Goal: Task Accomplishment & Management: Manage account settings

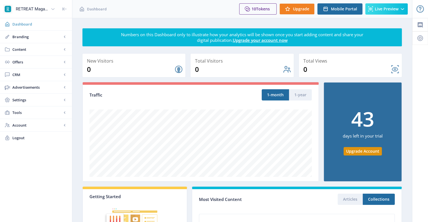
click at [25, 24] on span "Dashboard" at bounding box center [39, 24] width 55 height 6
click at [15, 27] on link "Dashboard" at bounding box center [36, 24] width 72 height 12
click at [63, 49] on rect at bounding box center [65, 50] width 6 height 6
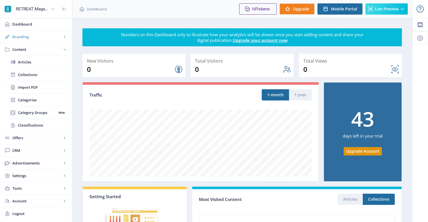
click at [66, 36] on rect at bounding box center [65, 37] width 6 height 6
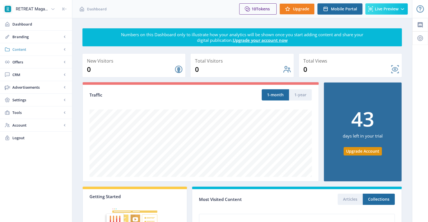
click at [66, 49] on rect at bounding box center [65, 50] width 6 height 6
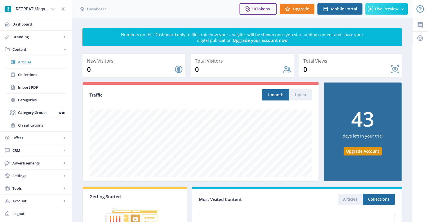
click at [27, 62] on span "Articles" at bounding box center [42, 62] width 48 height 6
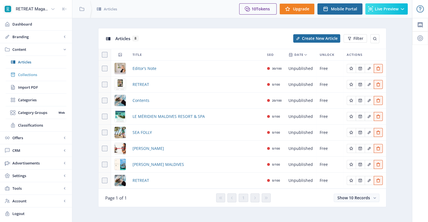
click at [27, 74] on span "Collections" at bounding box center [42, 75] width 48 height 6
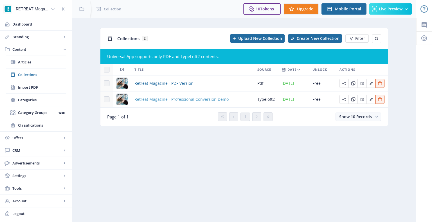
click at [207, 100] on span "Retreat Magazine - Professional Conversion Demo" at bounding box center [181, 99] width 94 height 7
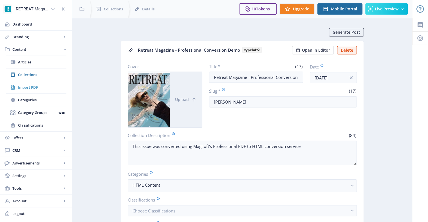
click at [36, 86] on span "Import PDF" at bounding box center [42, 88] width 48 height 6
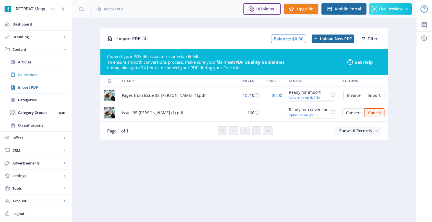
click at [26, 77] on span "Collections" at bounding box center [42, 75] width 48 height 6
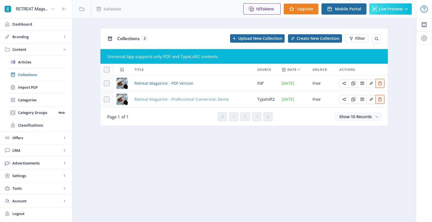
click at [178, 100] on span "Retreat Magazine - Professional Conversion Demo" at bounding box center [181, 99] width 94 height 7
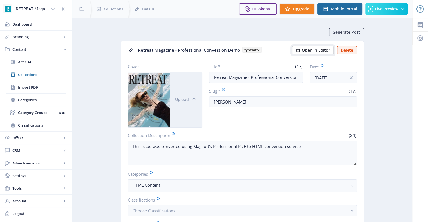
click at [318, 48] on span "Open in Editor" at bounding box center [316, 50] width 28 height 5
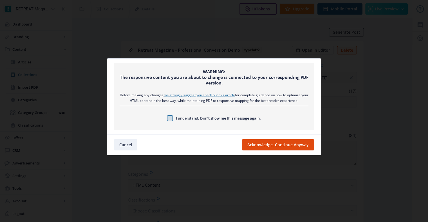
click at [168, 120] on span at bounding box center [170, 119] width 6 height 6
click at [167, 119] on input "I understand. Don’t show me this message again." at bounding box center [167, 118] width 0 height 0
checkbox input "true"
click at [269, 148] on button "Acknowledge, Continue Anyway" at bounding box center [278, 145] width 72 height 11
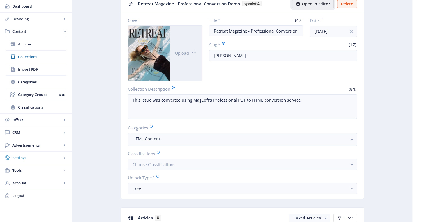
scroll to position [56, 0]
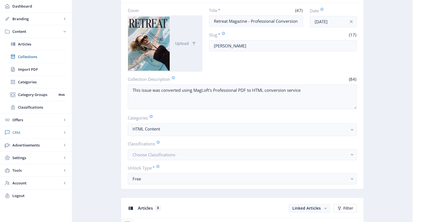
click at [62, 131] on rect at bounding box center [65, 133] width 6 height 6
click at [26, 66] on link "Readers" at bounding box center [36, 69] width 61 height 12
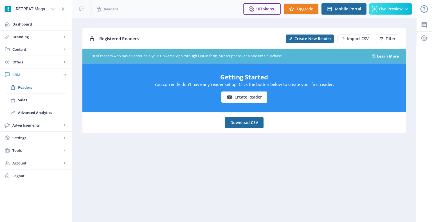
click at [19, 76] on span "CRM" at bounding box center [37, 75] width 50 height 6
click at [27, 88] on span "Advertisements" at bounding box center [37, 88] width 50 height 6
click at [34, 102] on span "Ad Manager" at bounding box center [37, 100] width 39 height 6
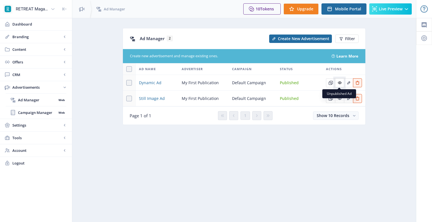
click at [340, 82] on icon "Edit page" at bounding box center [340, 83] width 5 height 5
click at [340, 83] on icon "Edit page" at bounding box center [339, 83] width 3 height 3
click at [33, 112] on span "Campaign Manager" at bounding box center [37, 113] width 39 height 6
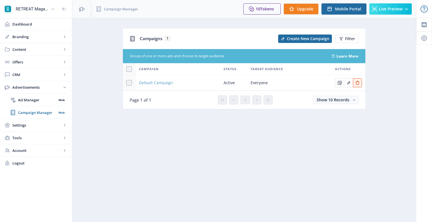
click at [154, 83] on span "Default Campaign" at bounding box center [156, 83] width 34 height 7
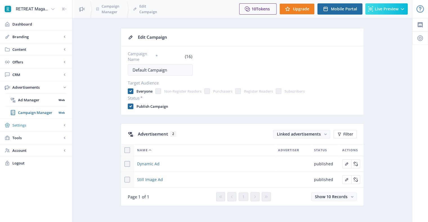
click at [46, 123] on span "Settings" at bounding box center [37, 126] width 50 height 6
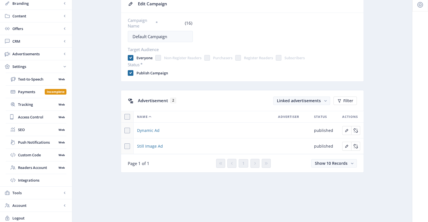
scroll to position [35, 0]
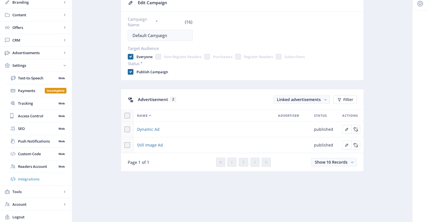
click at [52, 181] on span "Integrations" at bounding box center [42, 180] width 48 height 6
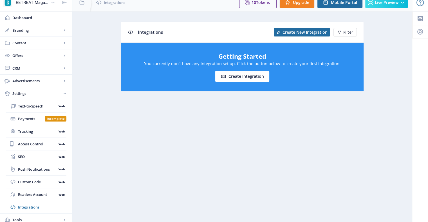
scroll to position [35, 0]
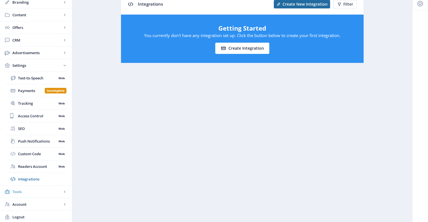
click at [65, 190] on rect at bounding box center [65, 192] width 6 height 6
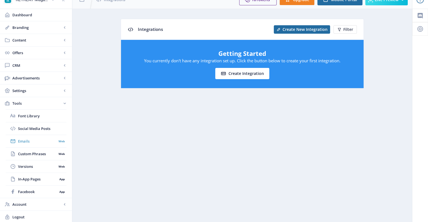
click at [22, 141] on span "Emails" at bounding box center [37, 142] width 39 height 6
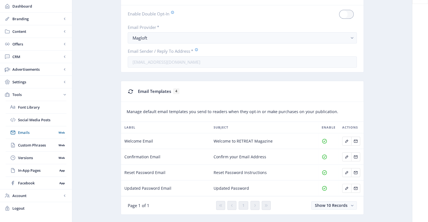
scroll to position [52, 0]
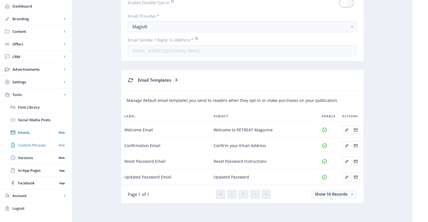
click at [49, 144] on span "Custom Phrases" at bounding box center [37, 146] width 39 height 6
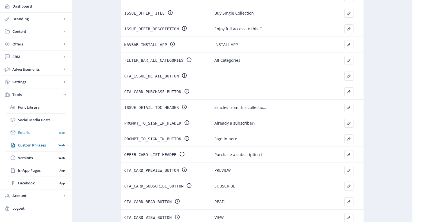
scroll to position [84, 0]
click at [36, 154] on link "Versions Web" at bounding box center [36, 158] width 61 height 12
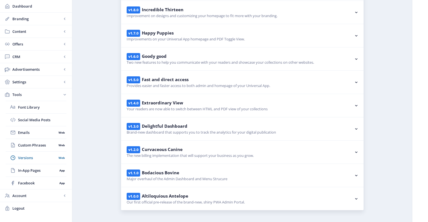
scroll to position [84, 0]
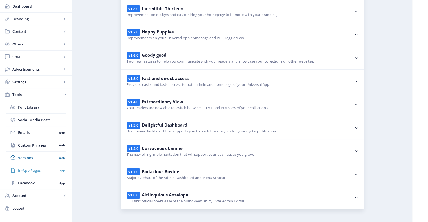
click at [32, 170] on span "In-App Pages" at bounding box center [37, 171] width 39 height 6
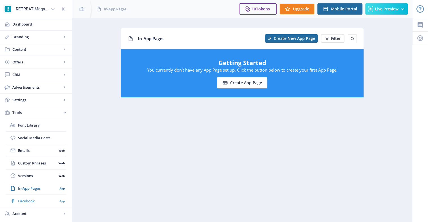
click at [25, 199] on span "Facebook" at bounding box center [37, 202] width 39 height 6
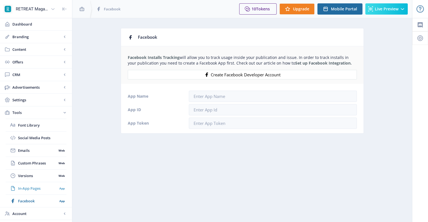
click at [27, 191] on link "In-App Pages App" at bounding box center [36, 189] width 61 height 12
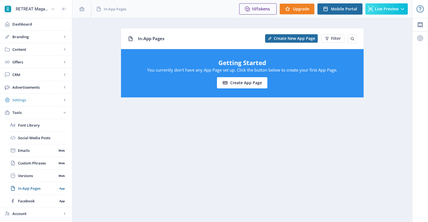
click at [24, 101] on span "Settings" at bounding box center [37, 100] width 50 height 6
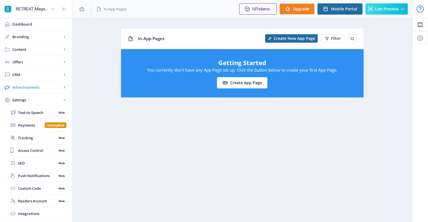
click at [27, 87] on span "Advertisements" at bounding box center [37, 88] width 50 height 6
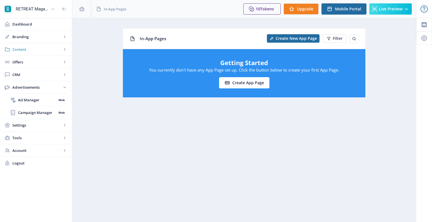
click at [20, 48] on span "Content" at bounding box center [37, 50] width 50 height 6
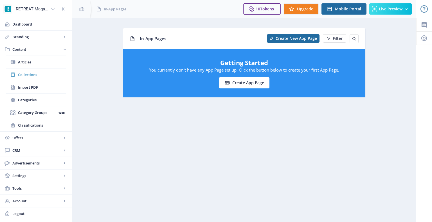
click at [25, 74] on span "Collections" at bounding box center [42, 75] width 48 height 6
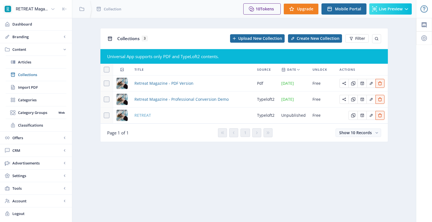
click at [141, 114] on span "RETREAT" at bounding box center [142, 115] width 17 height 7
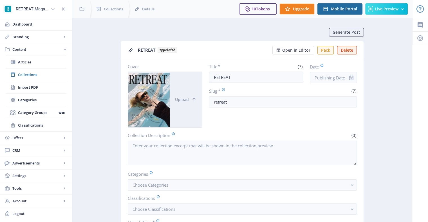
click at [149, 105] on div at bounding box center [149, 100] width 42 height 56
click at [295, 51] on span "Open in Editor" at bounding box center [296, 50] width 28 height 5
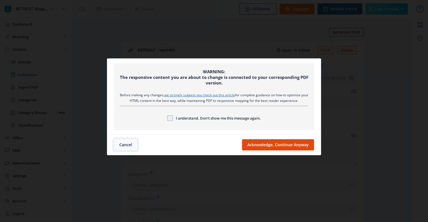
click at [129, 143] on button "Cancel" at bounding box center [125, 145] width 23 height 11
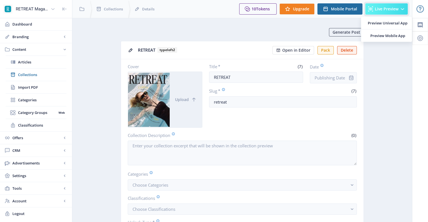
click at [401, 9] on icon at bounding box center [402, 9] width 3 height 2
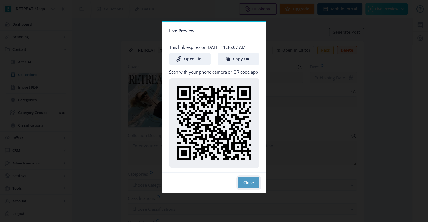
click at [251, 186] on button "Close" at bounding box center [248, 182] width 21 height 11
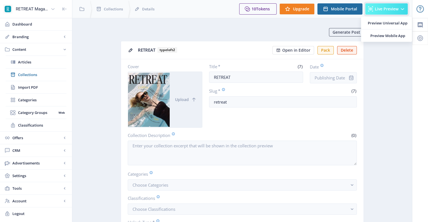
click at [396, 4] on button "Live Preview" at bounding box center [386, 8] width 42 height 11
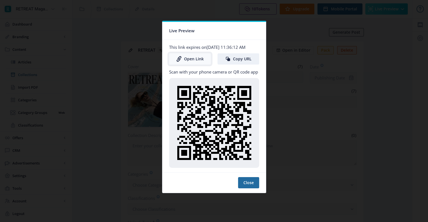
click at [200, 61] on link "Open Link" at bounding box center [190, 58] width 42 height 11
click at [252, 187] on button "Close" at bounding box center [248, 182] width 21 height 11
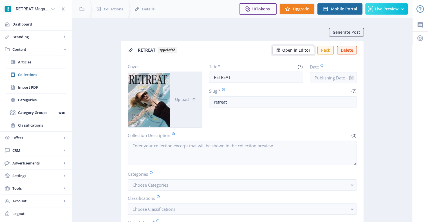
click at [300, 48] on span "Open in Editor" at bounding box center [296, 50] width 28 height 5
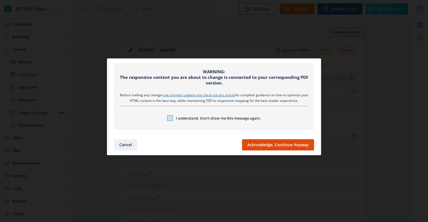
click at [167, 117] on span at bounding box center [170, 119] width 6 height 6
click at [167, 118] on input "I understand. Don’t show me this message again." at bounding box center [167, 118] width 0 height 0
checkbox input "true"
click at [287, 145] on button "Acknowledge, Continue Anyway" at bounding box center [278, 145] width 72 height 11
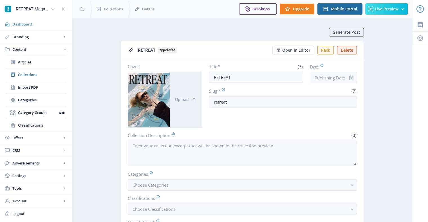
click at [16, 28] on link "Dashboard" at bounding box center [36, 24] width 72 height 12
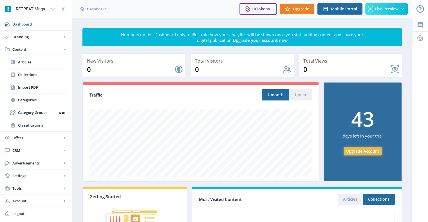
click at [365, 153] on button "Upgrade Account" at bounding box center [362, 151] width 38 height 8
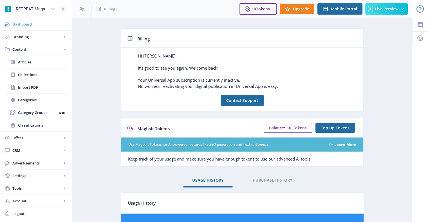
click at [24, 24] on span "Dashboard" at bounding box center [39, 24] width 55 height 6
